Goal: Information Seeking & Learning: Compare options

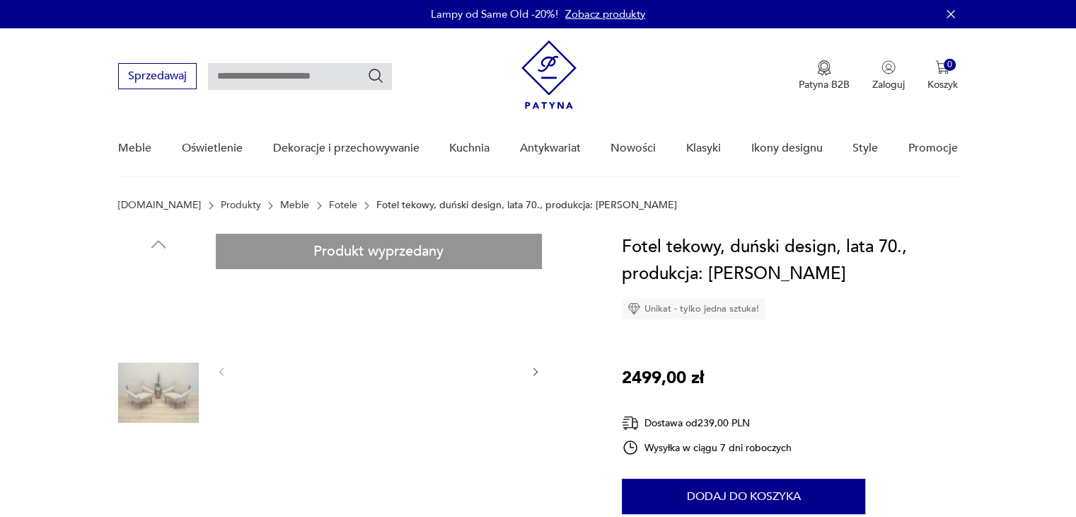
click at [399, 422] on img at bounding box center [378, 370] width 273 height 273
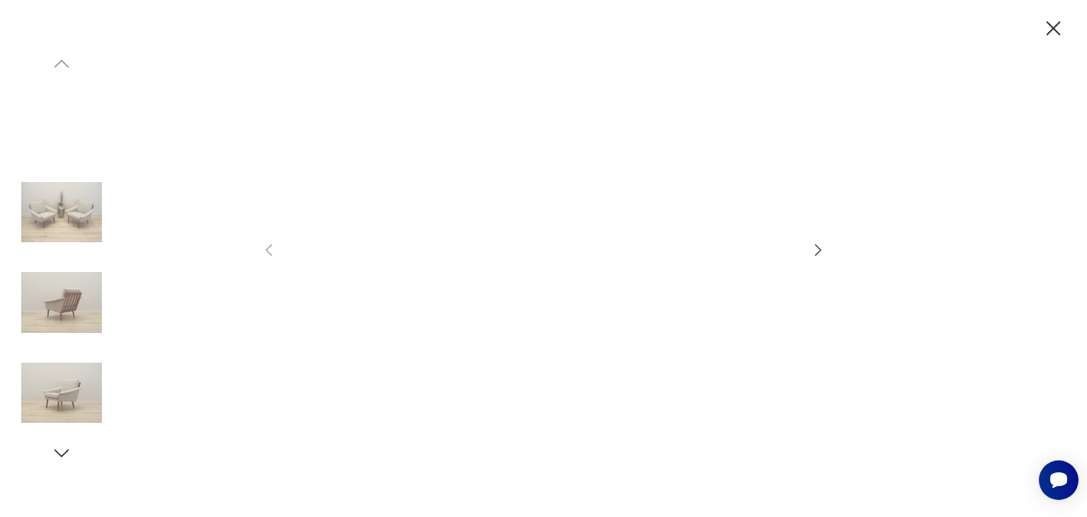
click at [88, 205] on img at bounding box center [61, 212] width 81 height 81
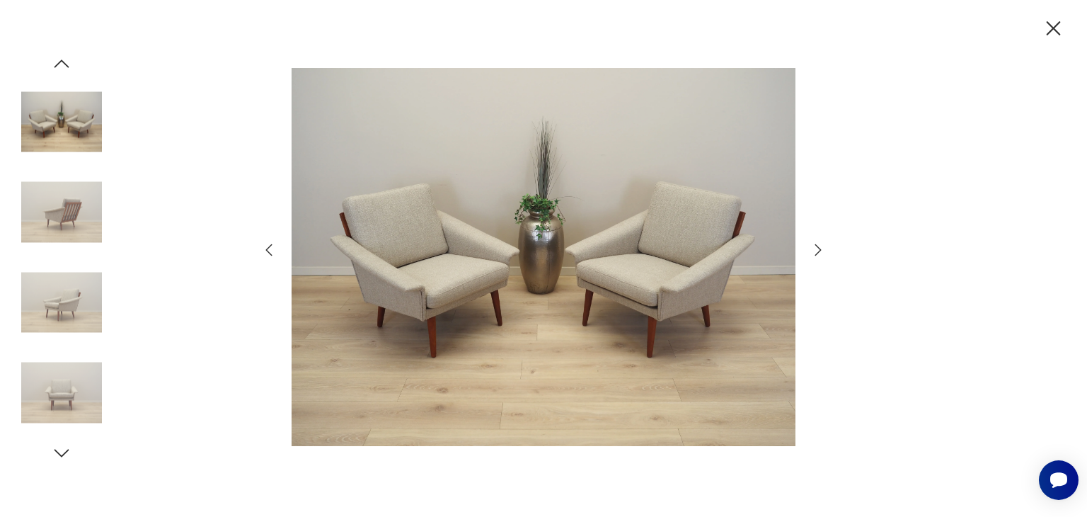
click at [575, 296] on img at bounding box center [544, 256] width 504 height 413
click at [1052, 32] on icon "button" at bounding box center [1053, 28] width 25 height 25
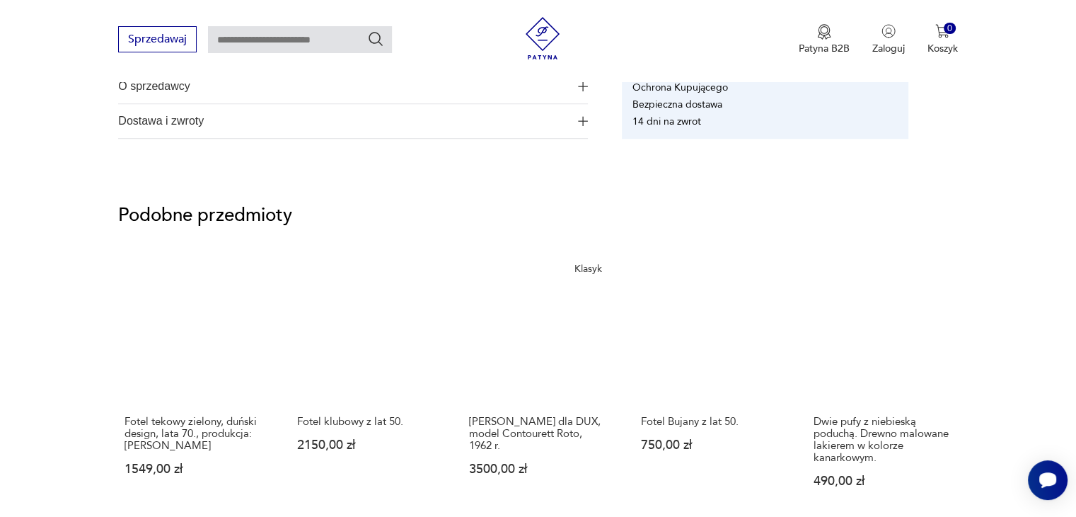
scroll to position [1061, 0]
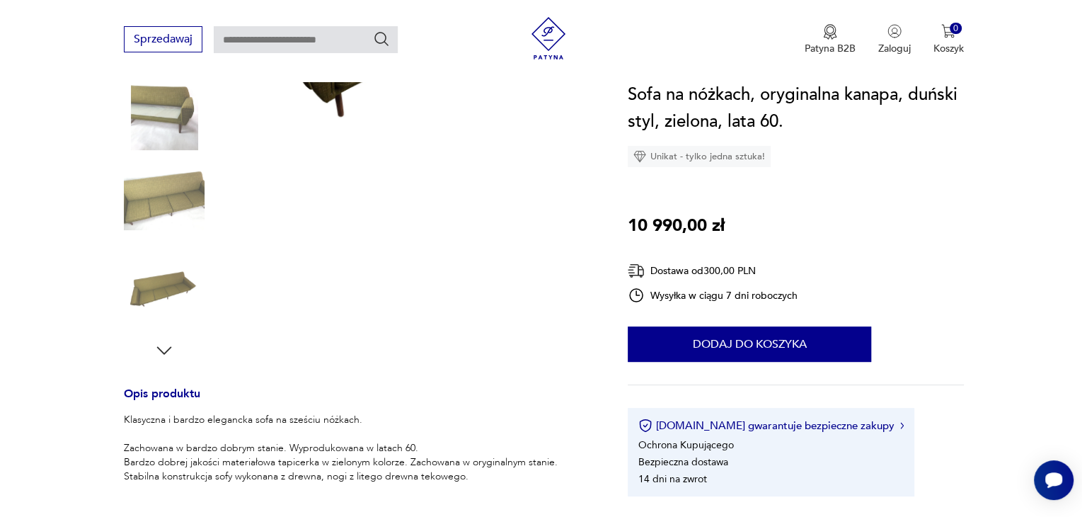
scroll to position [71, 0]
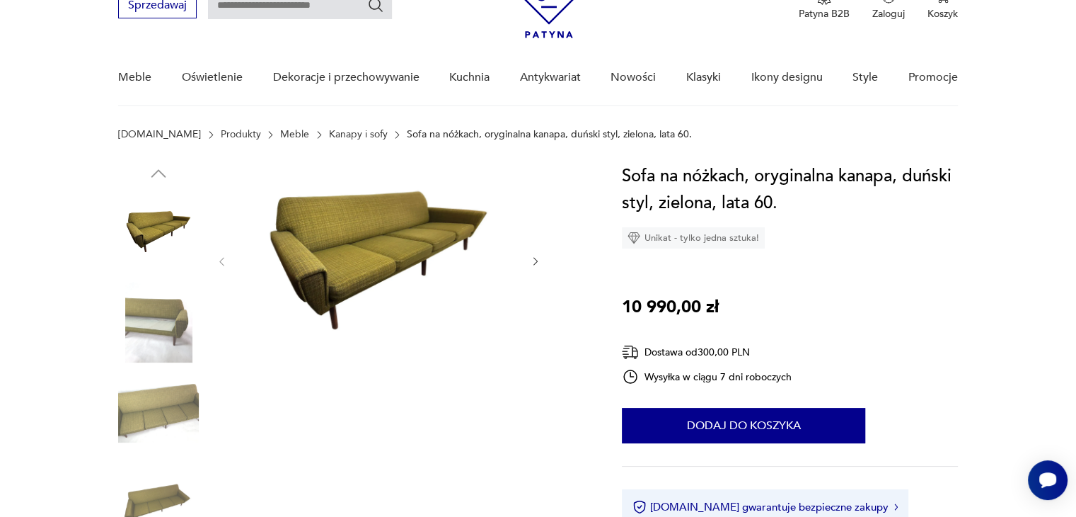
click at [388, 235] on img at bounding box center [378, 260] width 273 height 195
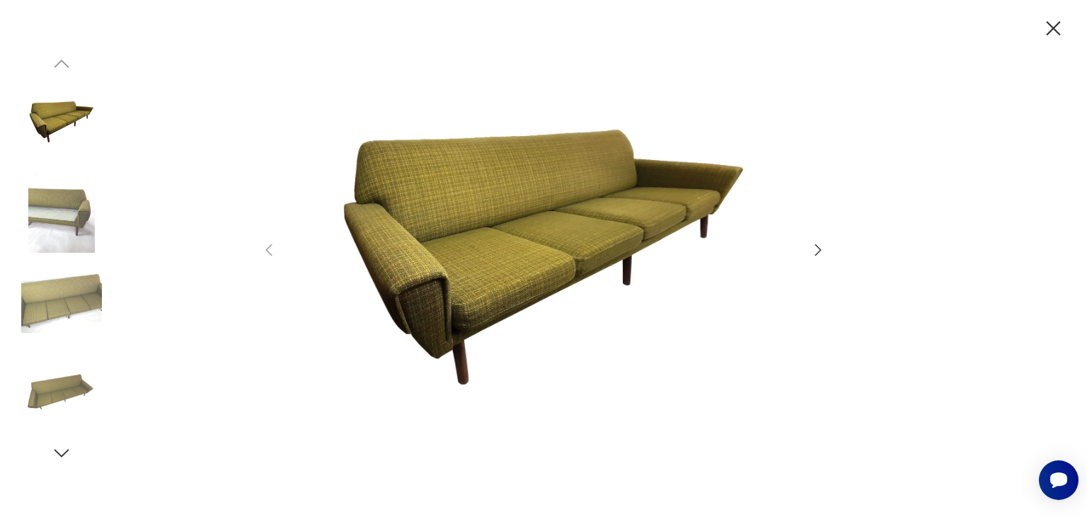
click at [78, 292] on img at bounding box center [61, 302] width 81 height 81
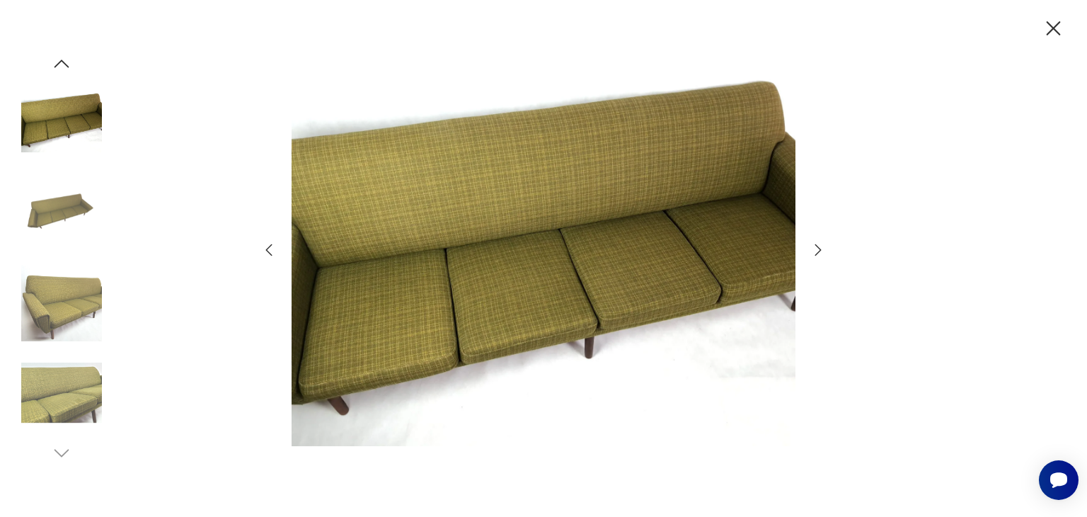
click at [65, 312] on img at bounding box center [61, 302] width 81 height 81
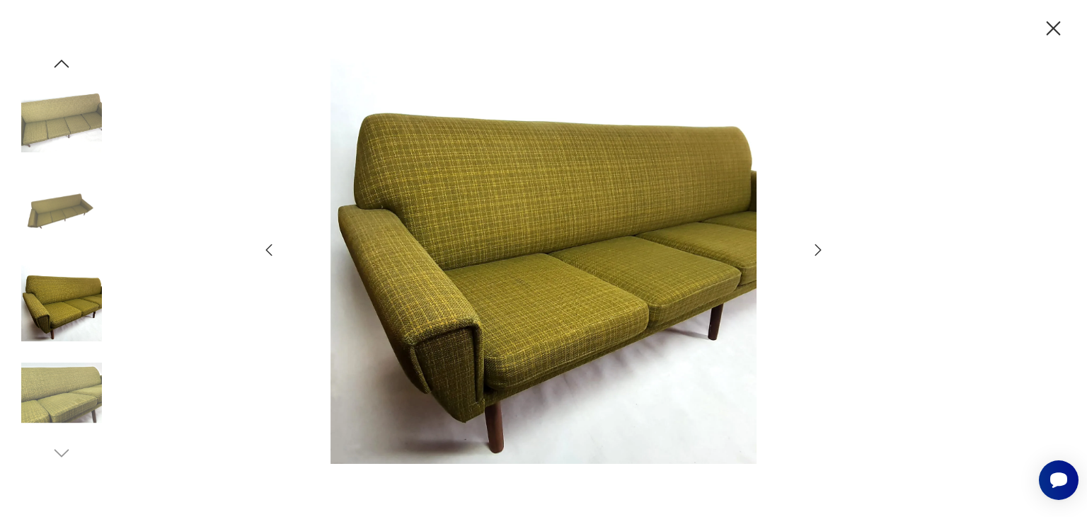
click at [65, 62] on icon "button" at bounding box center [61, 63] width 21 height 21
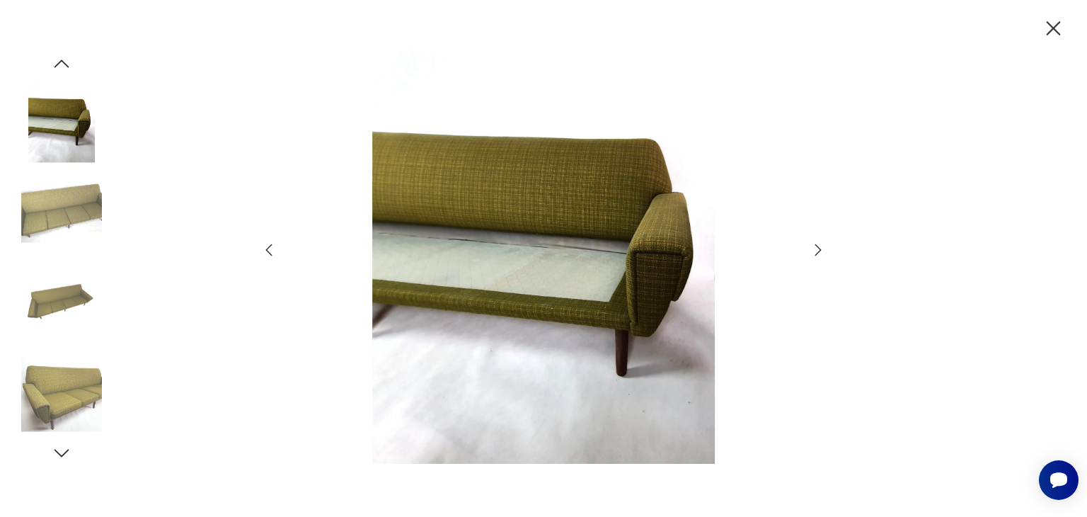
click at [65, 62] on icon "button" at bounding box center [61, 63] width 21 height 21
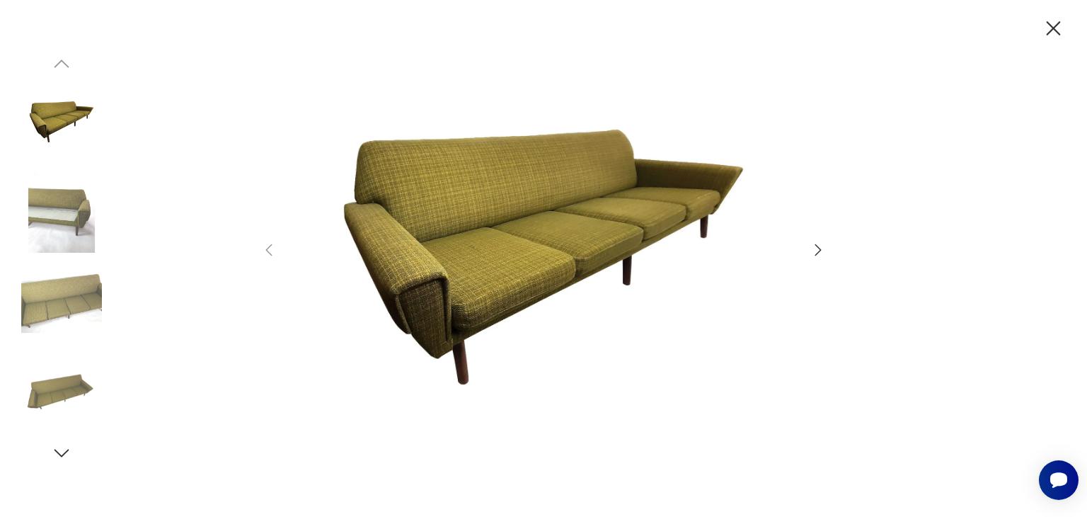
click at [79, 197] on img at bounding box center [61, 212] width 81 height 81
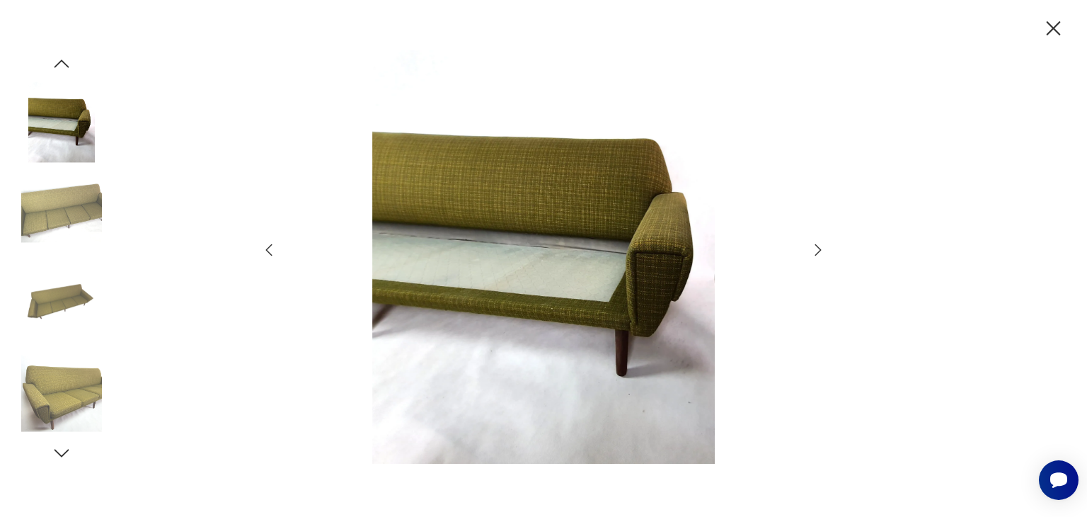
click at [42, 200] on img at bounding box center [61, 212] width 81 height 81
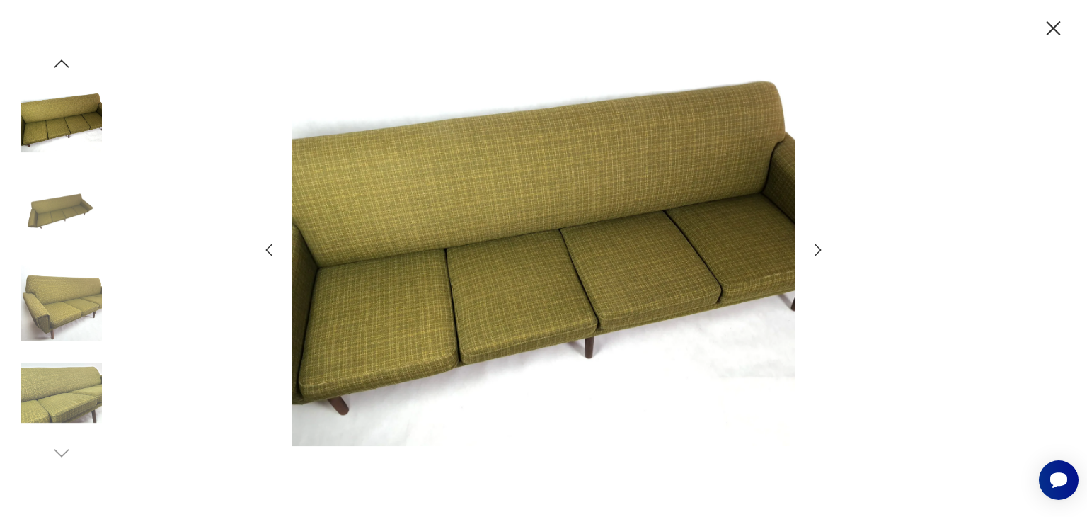
click at [57, 57] on icon "button" at bounding box center [61, 63] width 21 height 21
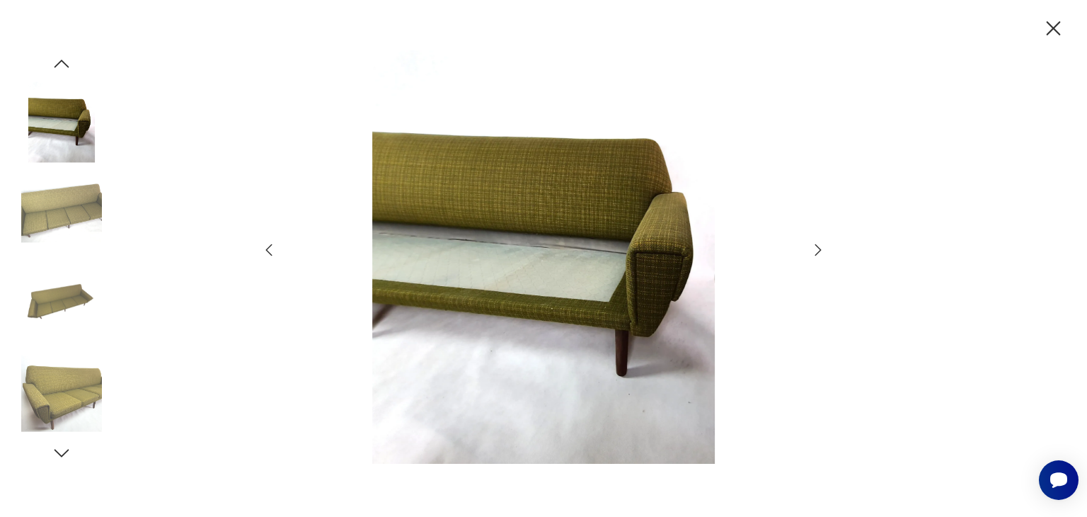
click at [57, 57] on icon "button" at bounding box center [61, 63] width 21 height 21
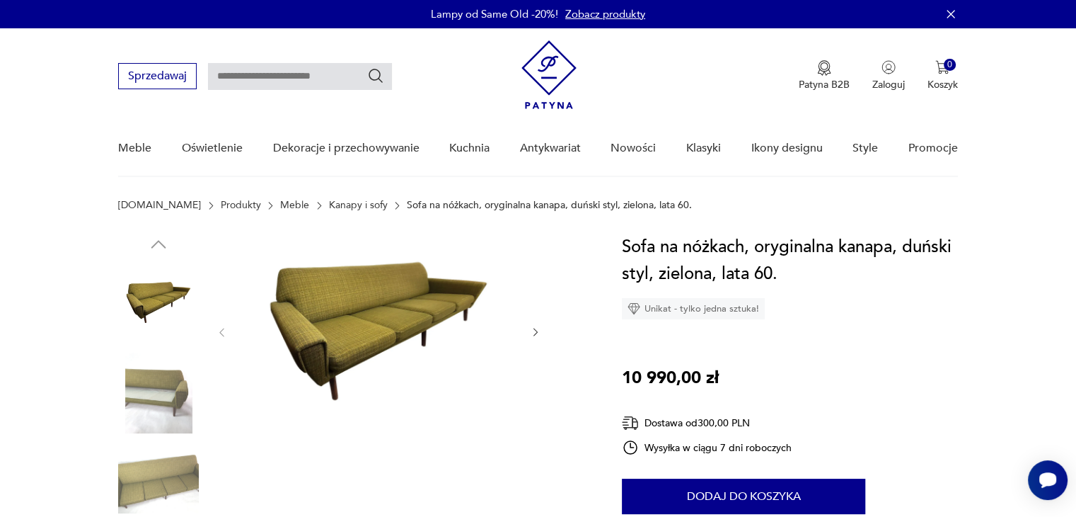
click at [421, 340] on img at bounding box center [378, 331] width 273 height 195
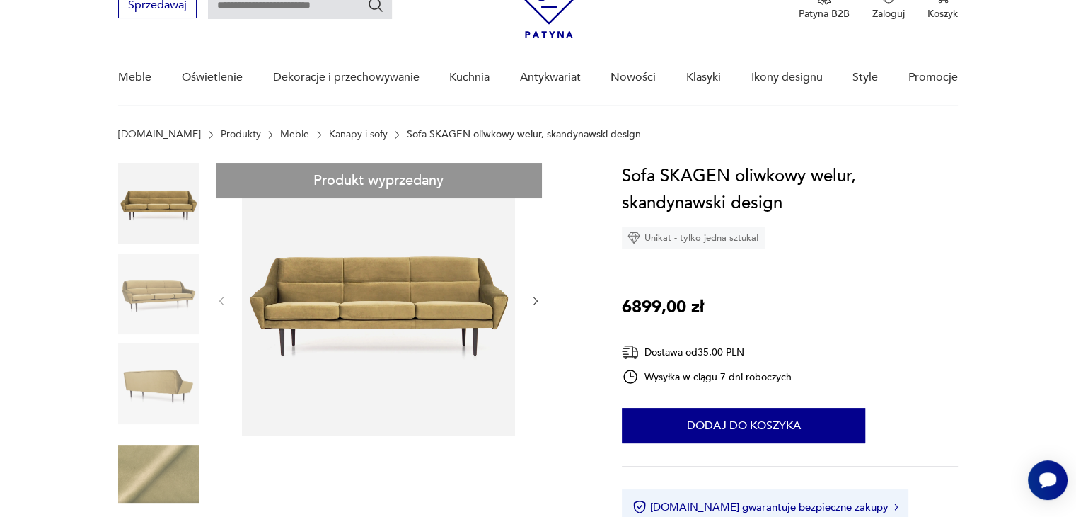
click at [405, 326] on img at bounding box center [378, 299] width 273 height 273
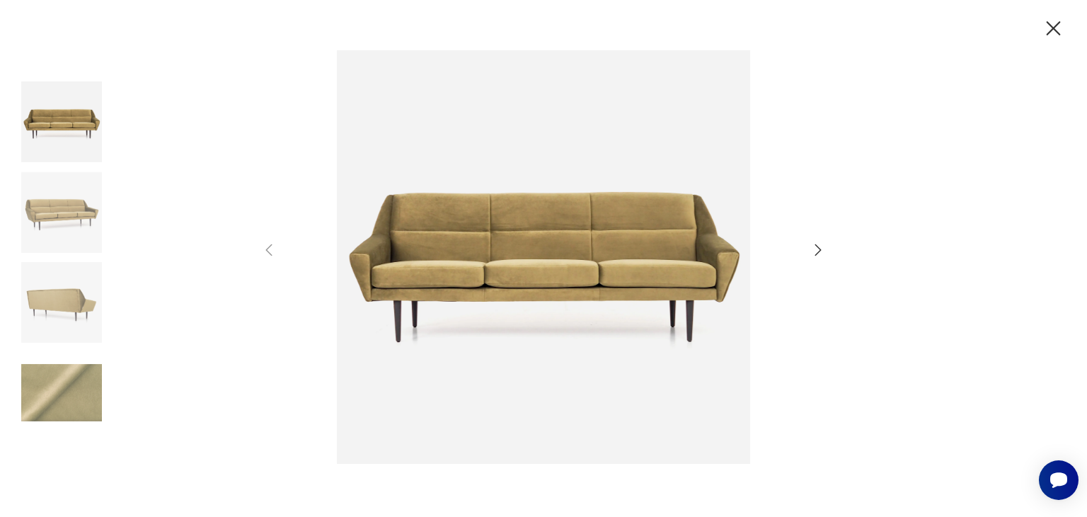
click at [1055, 23] on icon "button" at bounding box center [1053, 28] width 25 height 25
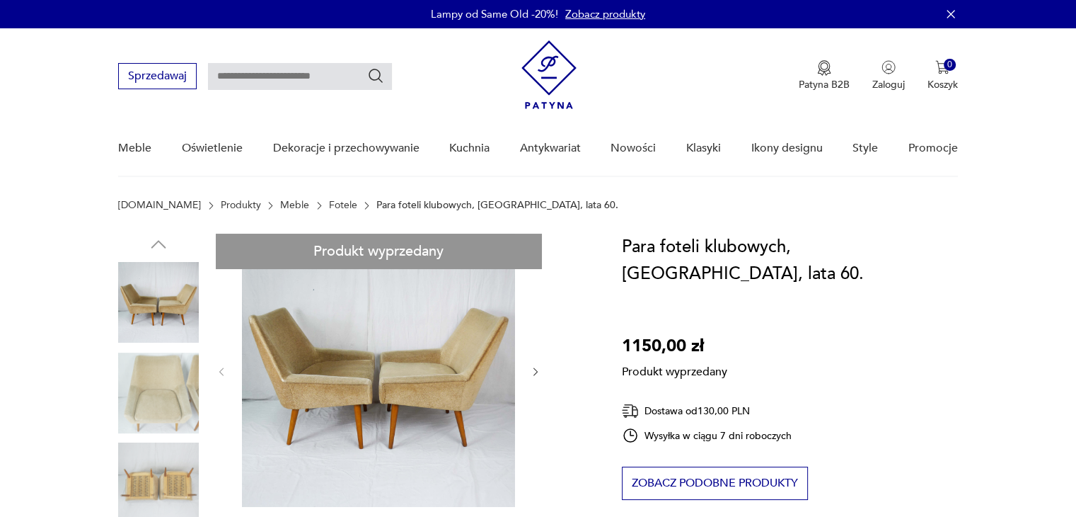
drag, startPoint x: 388, startPoint y: 425, endPoint x: 314, endPoint y: 224, distance: 214.0
click at [314, 224] on section "Patyna.pl Produkty Meble Fotele Para foteli klubowych, Niemcy, lata 60." at bounding box center [538, 217] width 1076 height 34
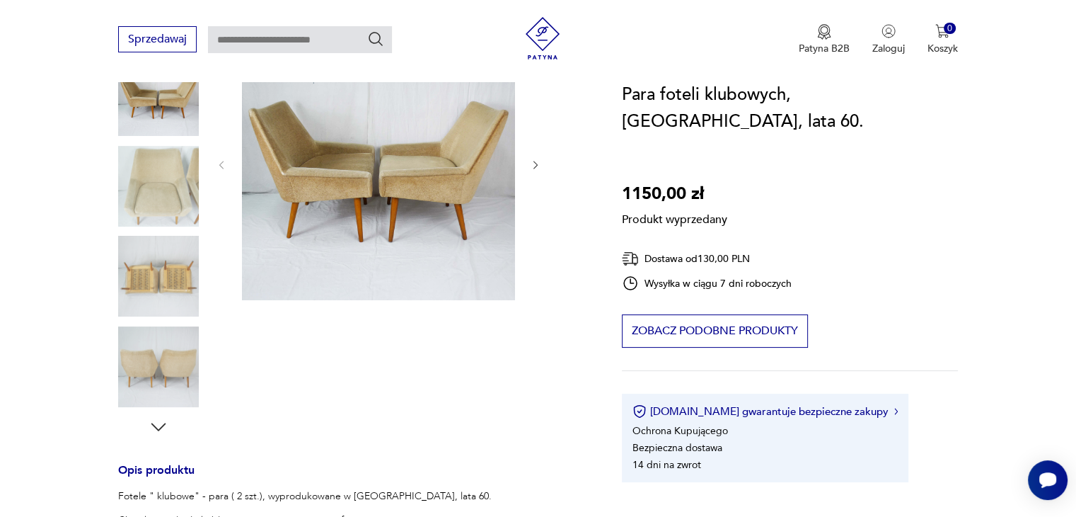
scroll to position [212, 0]
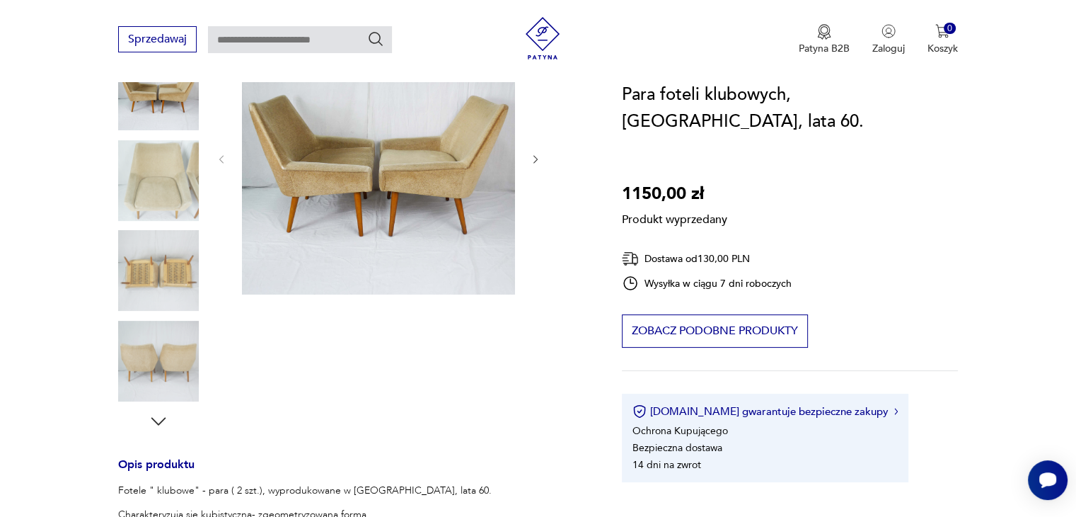
click at [152, 357] on div "Produkt wyprzedany Opis produktu Fotele " klubowe" - para ( 2 szt.), wyprodukow…" at bounding box center [353, 476] width 470 height 911
click at [159, 424] on div "Produkt wyprzedany Opis produktu Fotele " klubowe" - para ( 2 szt.), wyprodukow…" at bounding box center [353, 476] width 470 height 911
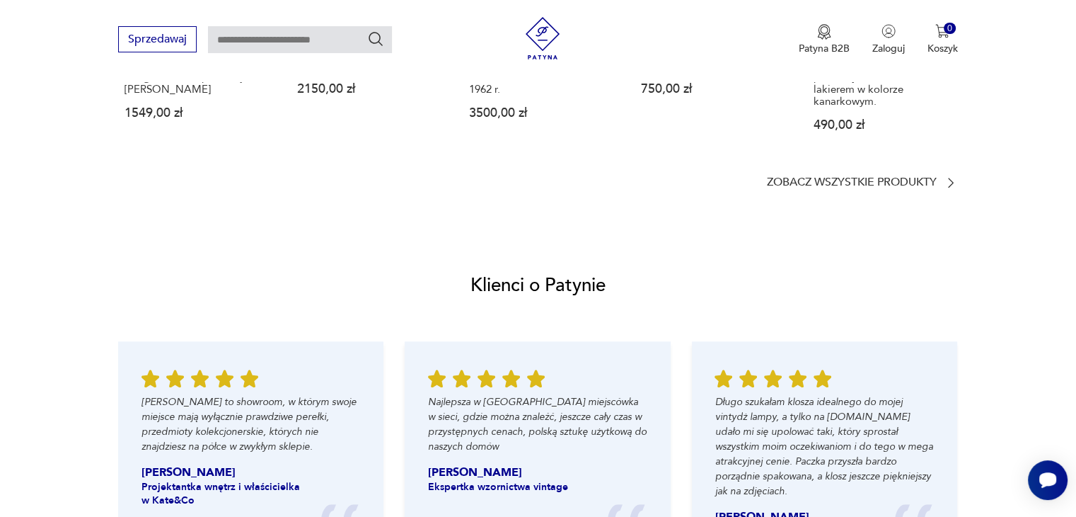
scroll to position [1132, 0]
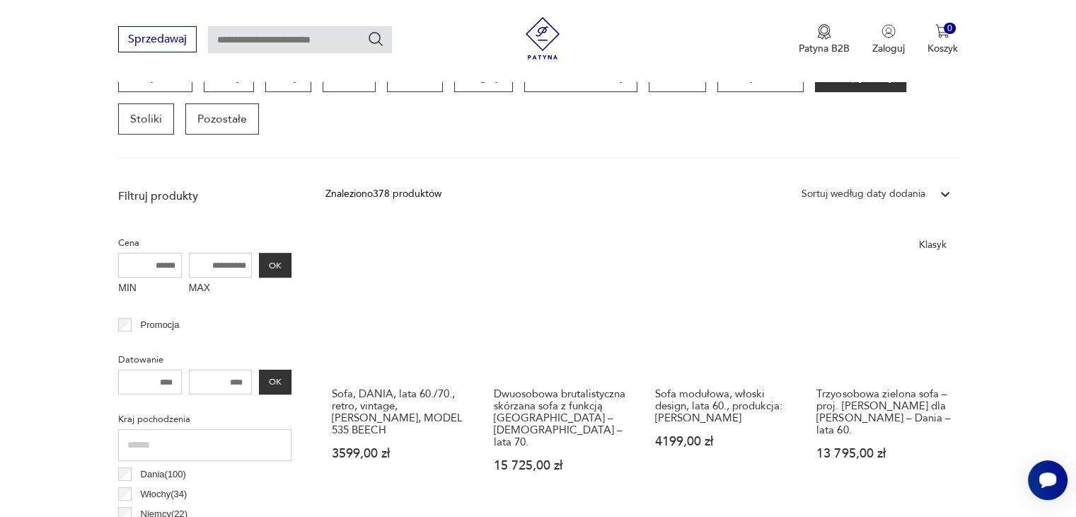
scroll to position [425, 0]
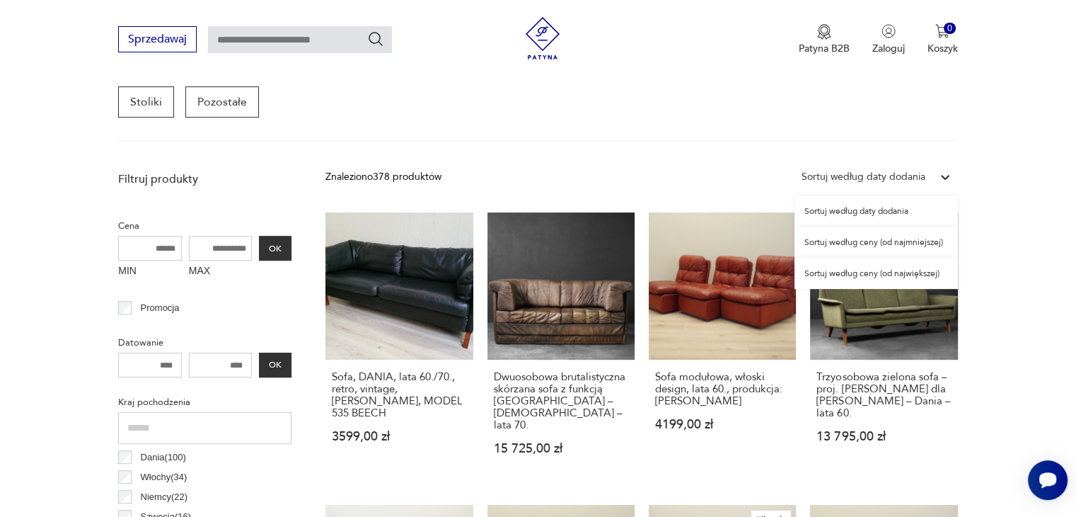
click at [954, 178] on div at bounding box center [945, 176] width 25 height 25
click at [912, 238] on div "Sortuj według ceny (od najmniejszej)" at bounding box center [876, 241] width 163 height 31
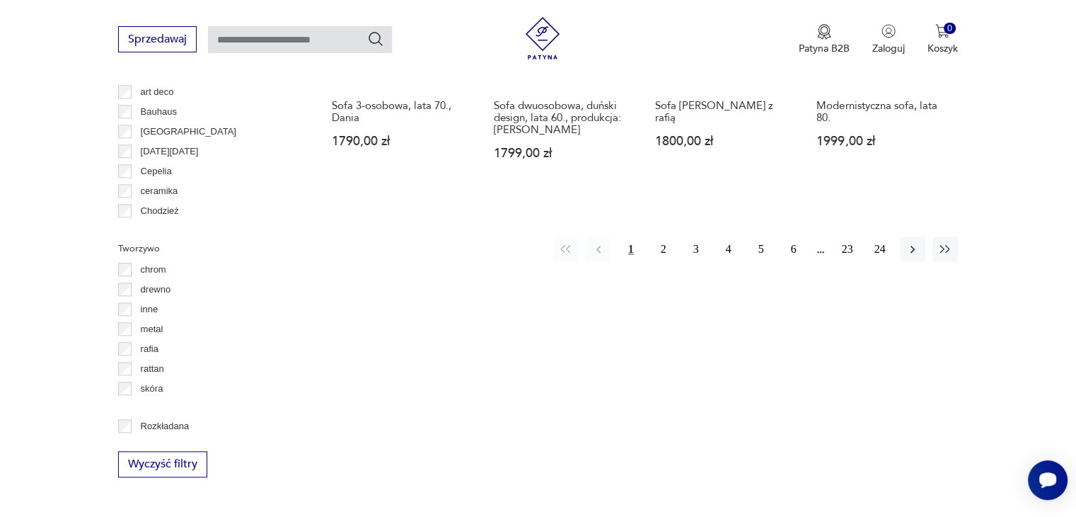
scroll to position [1507, 0]
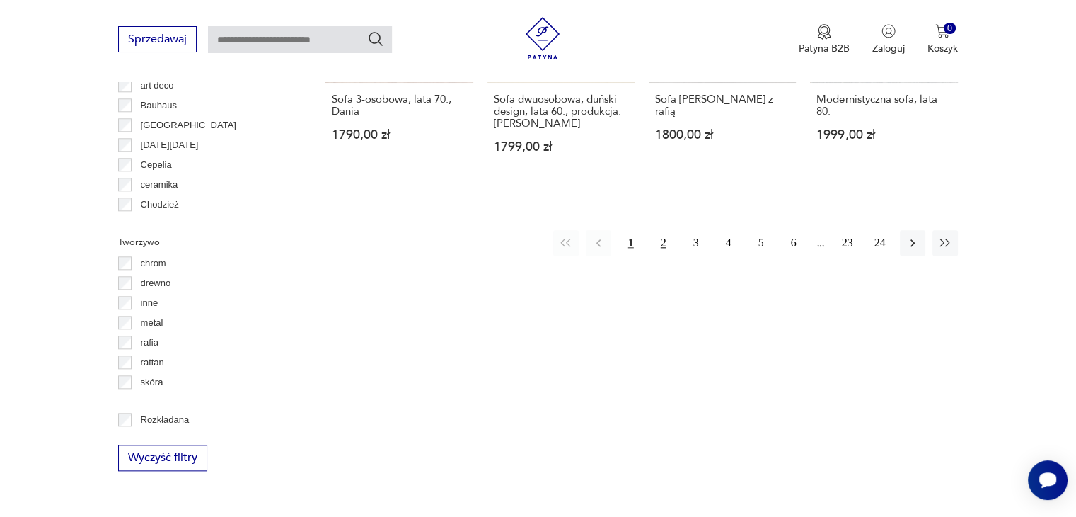
click at [664, 247] on button "2" at bounding box center [663, 242] width 25 height 25
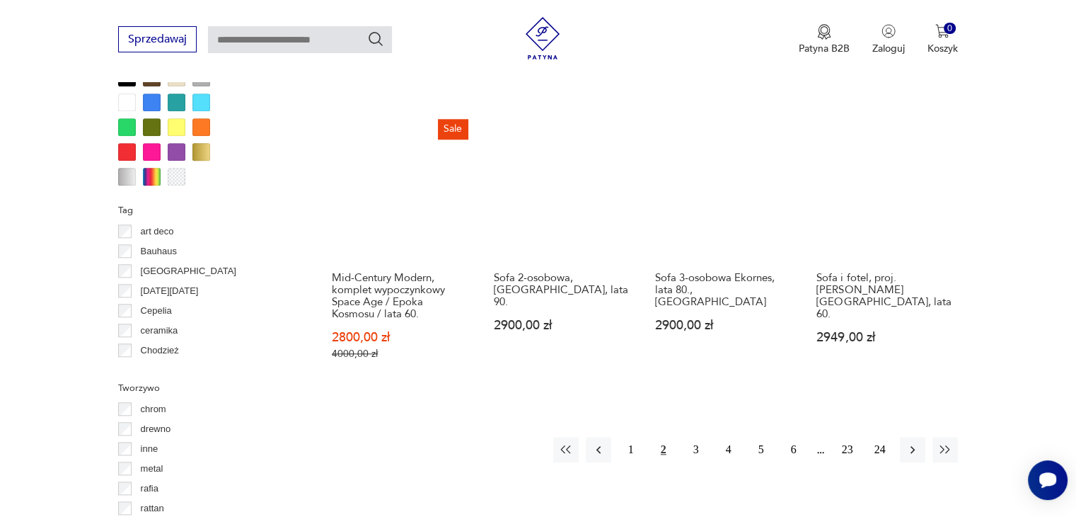
scroll to position [1366, 0]
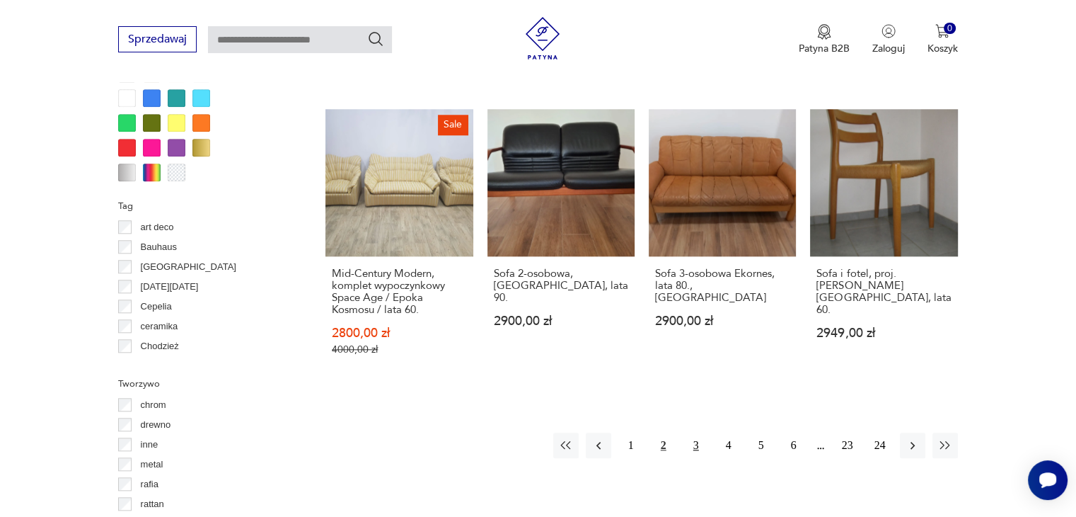
click at [693, 444] on button "3" at bounding box center [696, 444] width 25 height 25
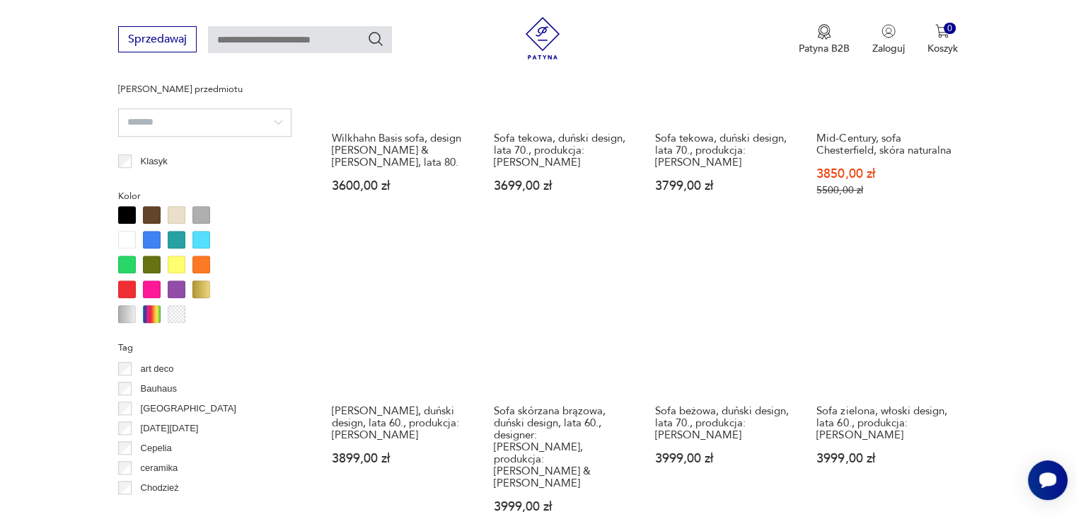
scroll to position [1437, 0]
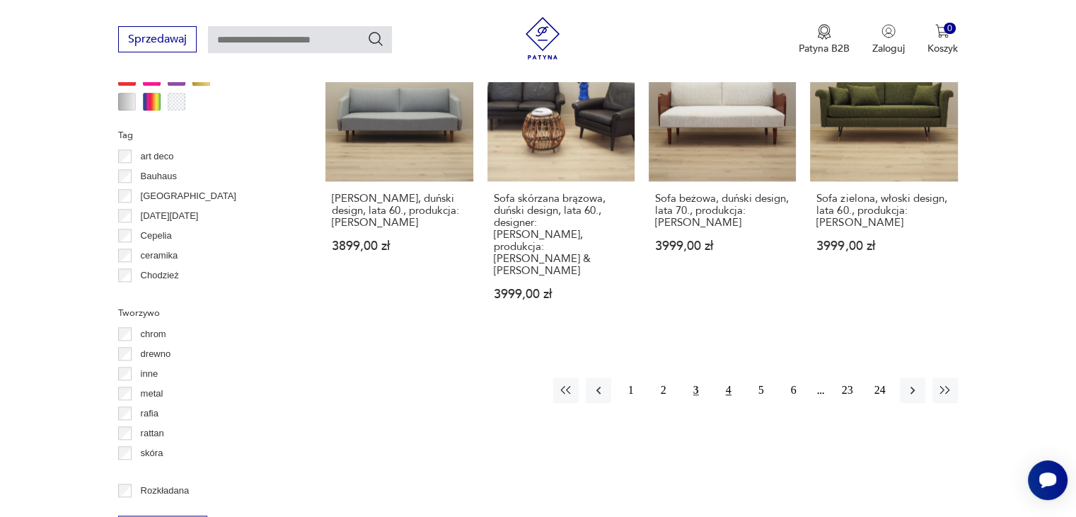
click at [728, 377] on button "4" at bounding box center [728, 389] width 25 height 25
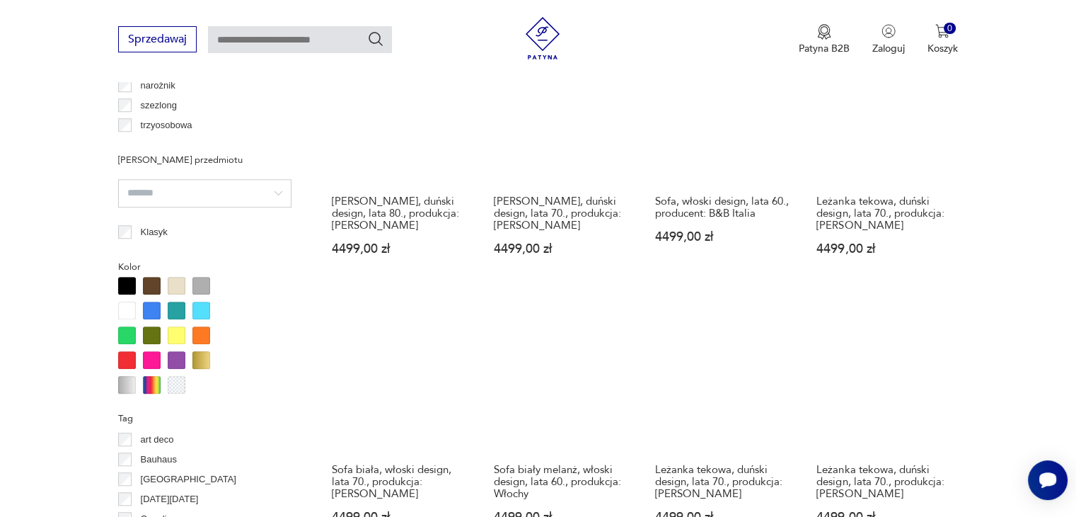
scroll to position [1437, 0]
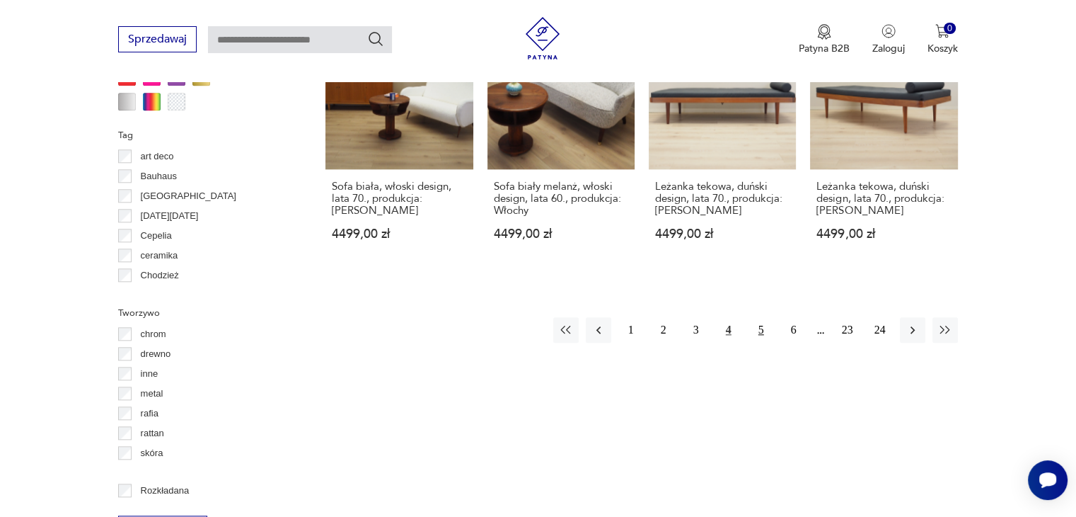
click at [757, 328] on button "5" at bounding box center [761, 329] width 25 height 25
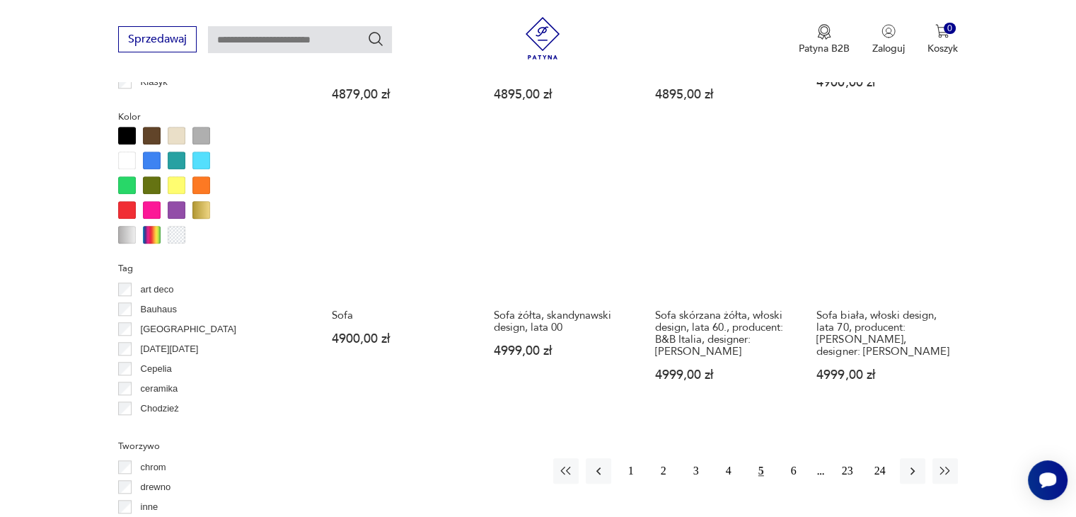
scroll to position [1366, 0]
